Goal: Transaction & Acquisition: Purchase product/service

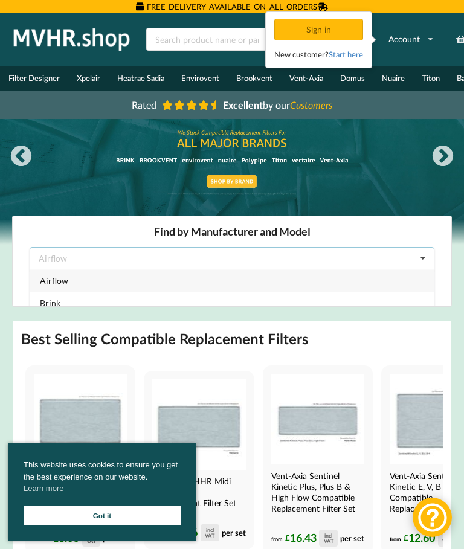
scroll to position [73, 0]
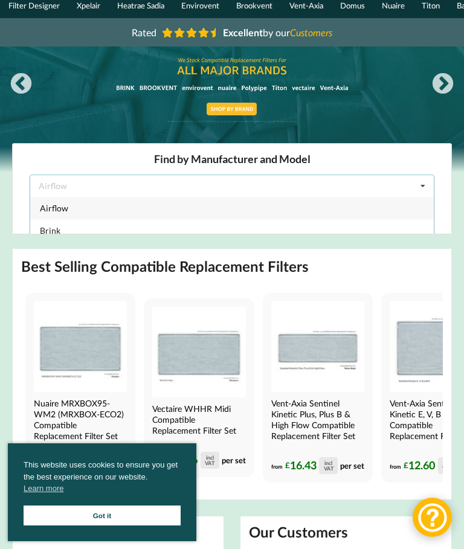
click at [424, 197] on div "Airflow" at bounding box center [232, 208] width 404 height 22
click at [418, 182] on icon at bounding box center [423, 186] width 18 height 22
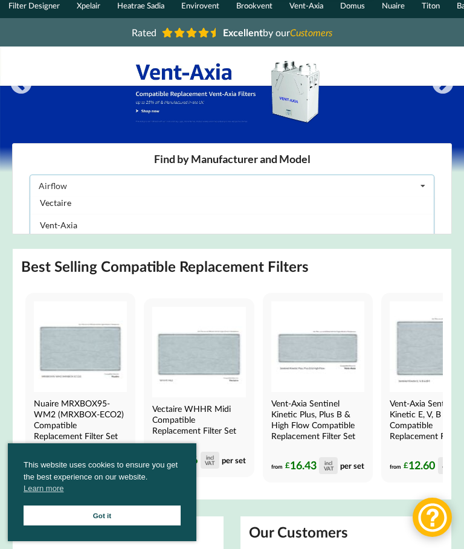
scroll to position [319, 0]
click at [52, 226] on span "Vent-Axia" at bounding box center [58, 225] width 37 height 10
click at [84, 220] on div "Select Model" at bounding box center [63, 217] width 48 height 8
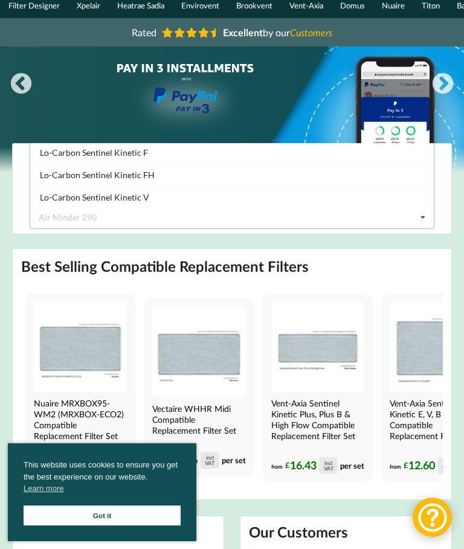
scroll to position [769, 0]
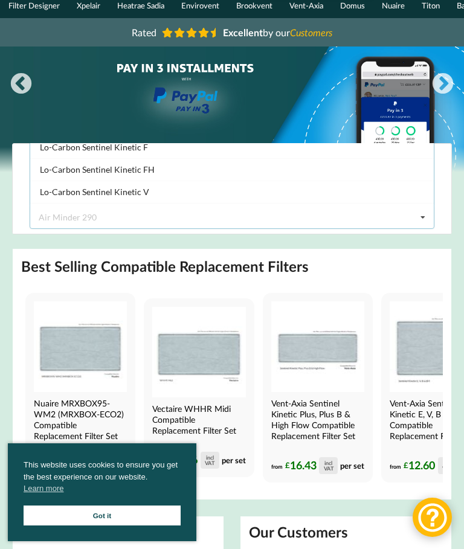
click at [65, 175] on div "Lo-Carbon Sentinel Kinetic FH" at bounding box center [232, 169] width 404 height 22
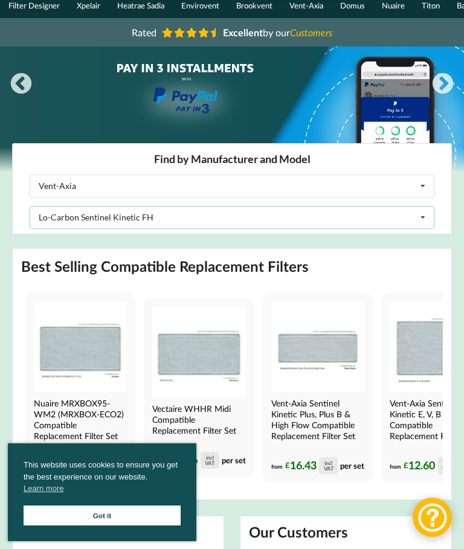
click at [58, 223] on div "Lo-Carbon Sentinel Kinetic FH Air Minder 290 Air Minder 290 Midi Air Minder 290…" at bounding box center [232, 217] width 405 height 23
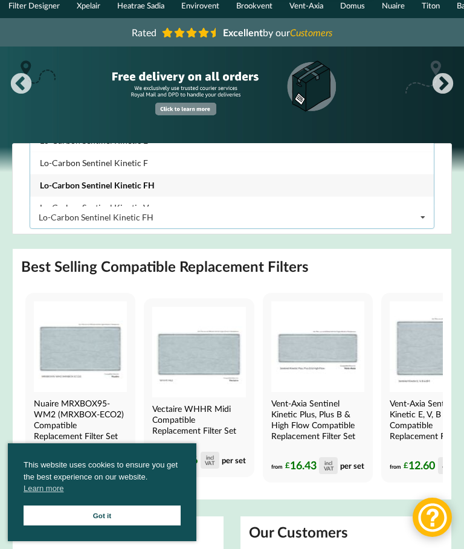
scroll to position [763, 0]
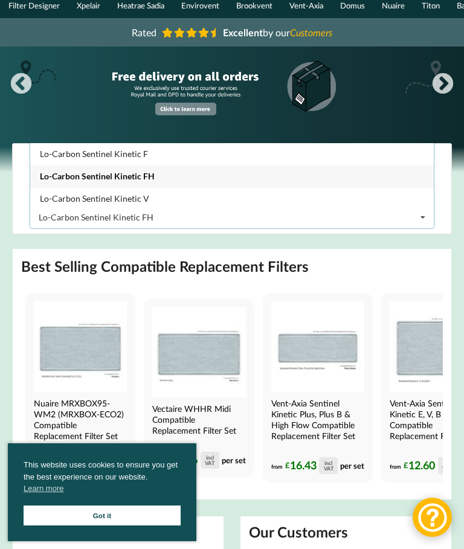
click at [68, 178] on span "Lo-Carbon Sentinel Kinetic FH" at bounding box center [97, 176] width 115 height 10
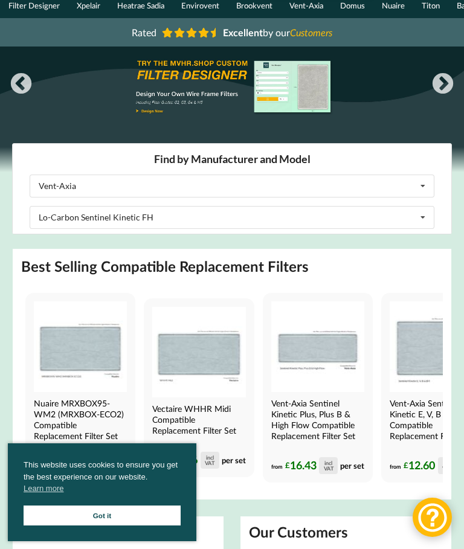
click at [92, 526] on link "Got it" at bounding box center [102, 516] width 157 height 20
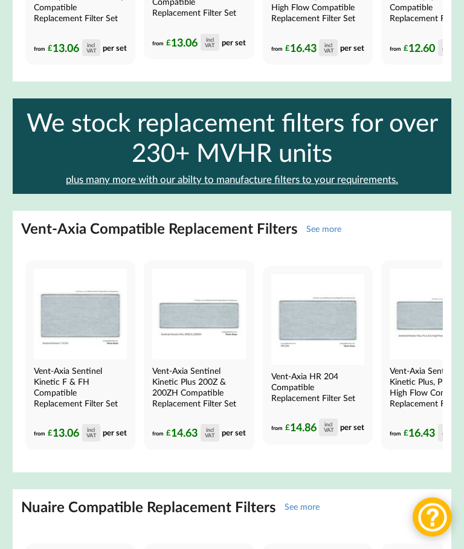
scroll to position [1415, 0]
click at [57, 326] on img at bounding box center [80, 314] width 93 height 91
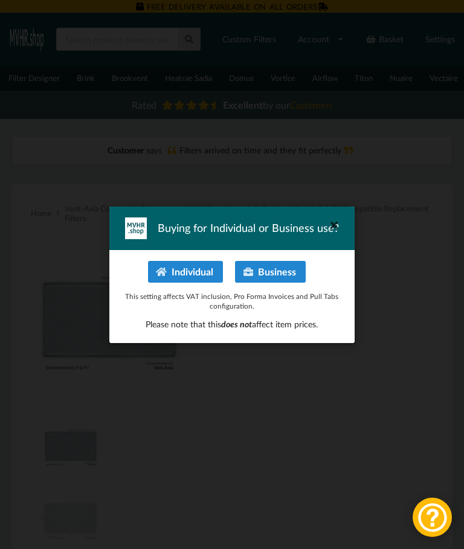
click at [193, 268] on button "Individual" at bounding box center [186, 272] width 74 height 22
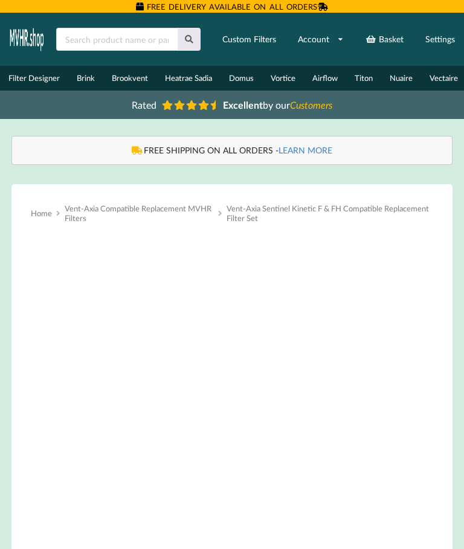
type input "**********"
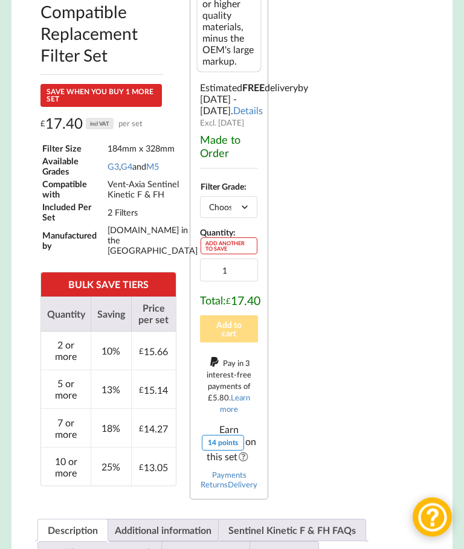
scroll to position [953, 0]
click at [223, 218] on select "Choose an option G3 G4 M5" at bounding box center [228, 206] width 57 height 21
select select "G4"
